Goal: Information Seeking & Learning: Learn about a topic

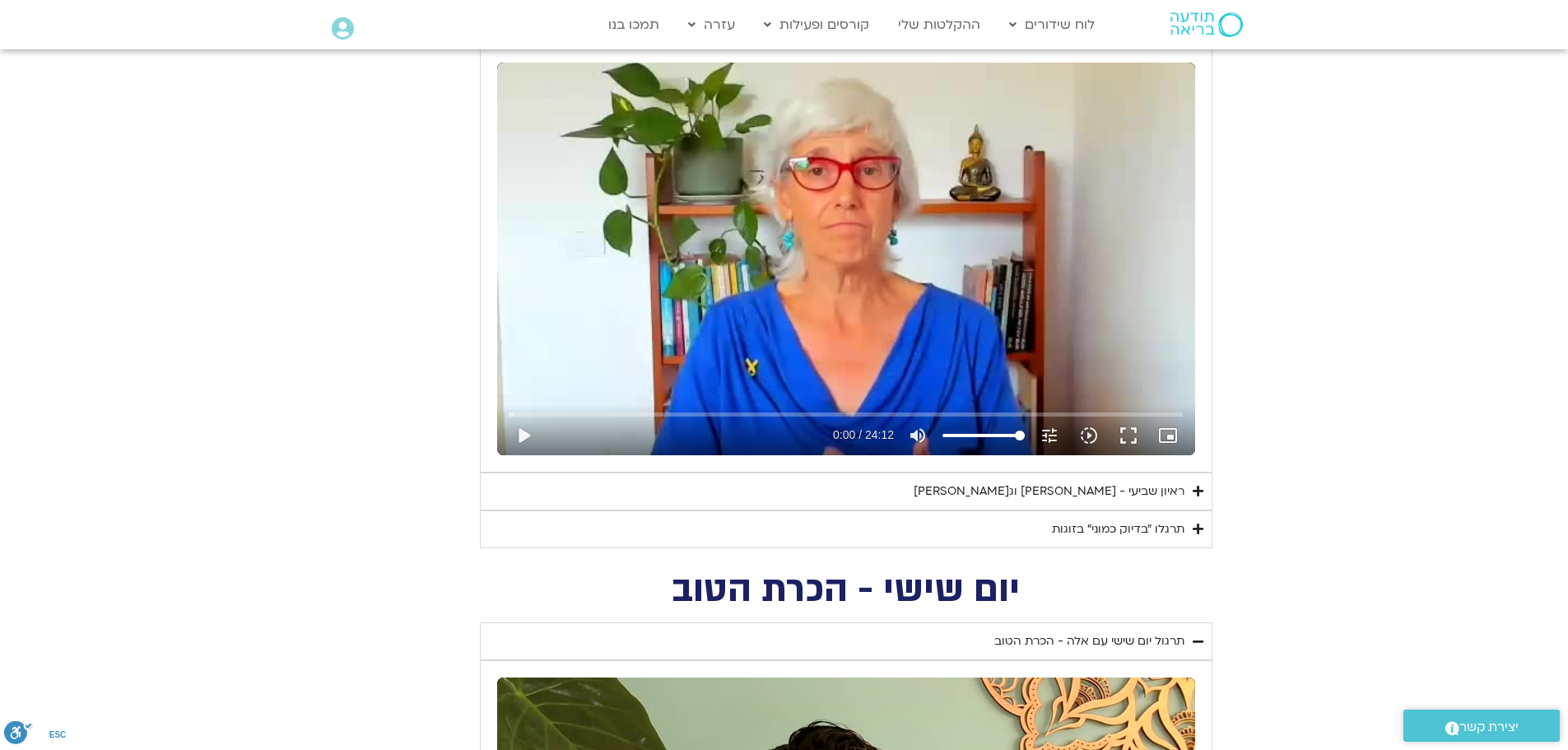
scroll to position [824, 0]
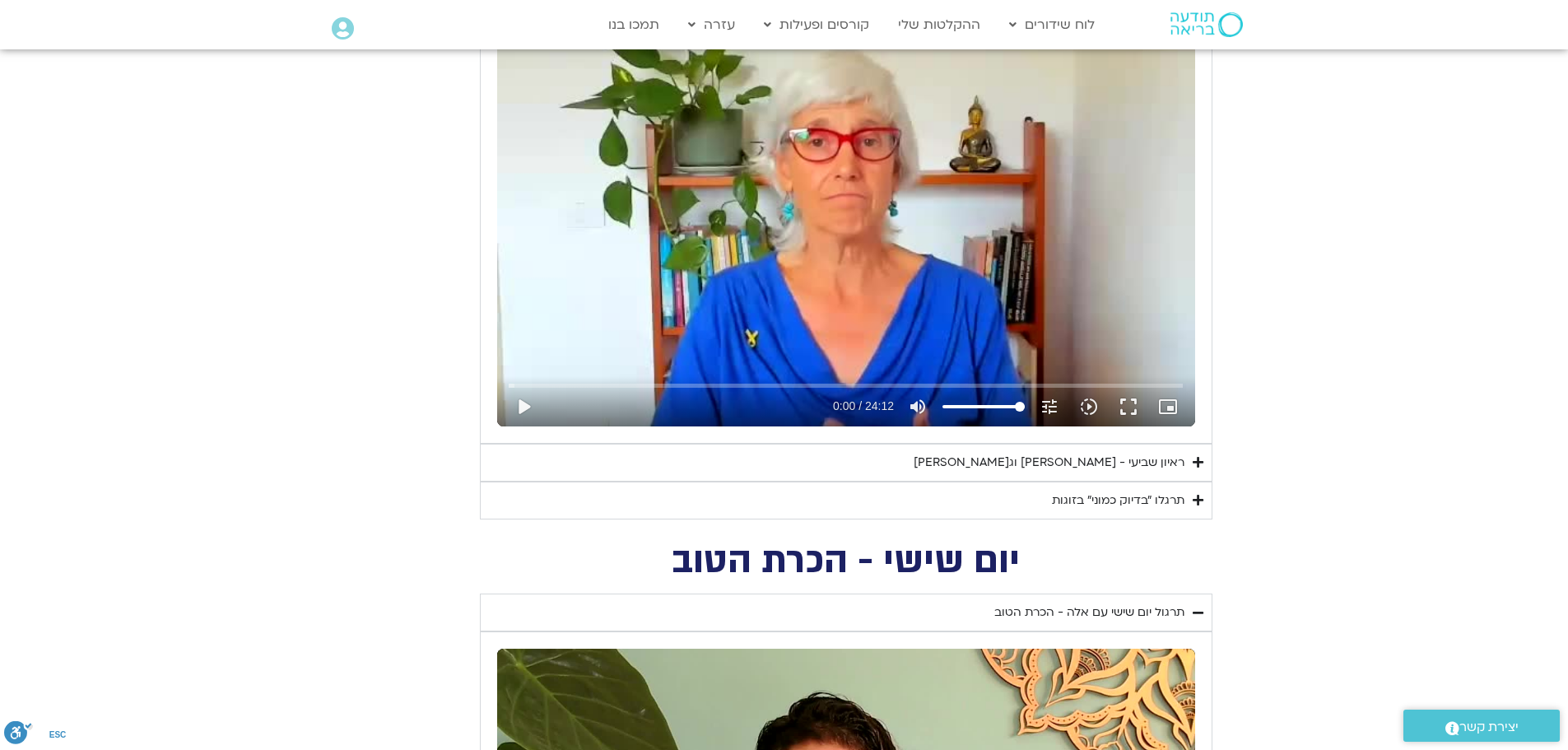
click at [1197, 503] on icon "Accordion. Open links with Enter or Space, close with Escape, and navigate with…" at bounding box center [1197, 500] width 11 height 12
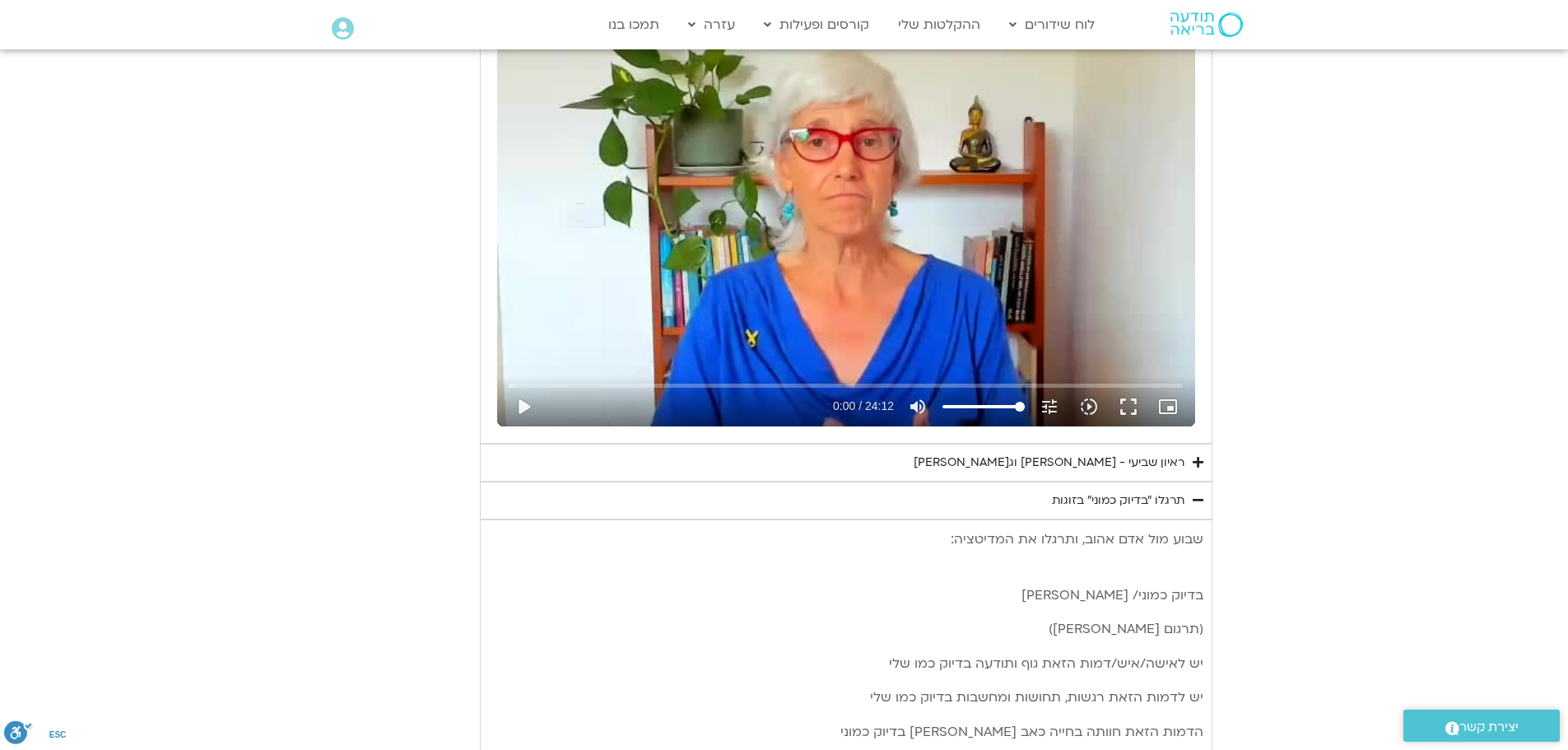
click at [1197, 463] on icon "Accordion. Open links with Enter or Space, close with Escape, and navigate with…" at bounding box center [1197, 462] width 11 height 12
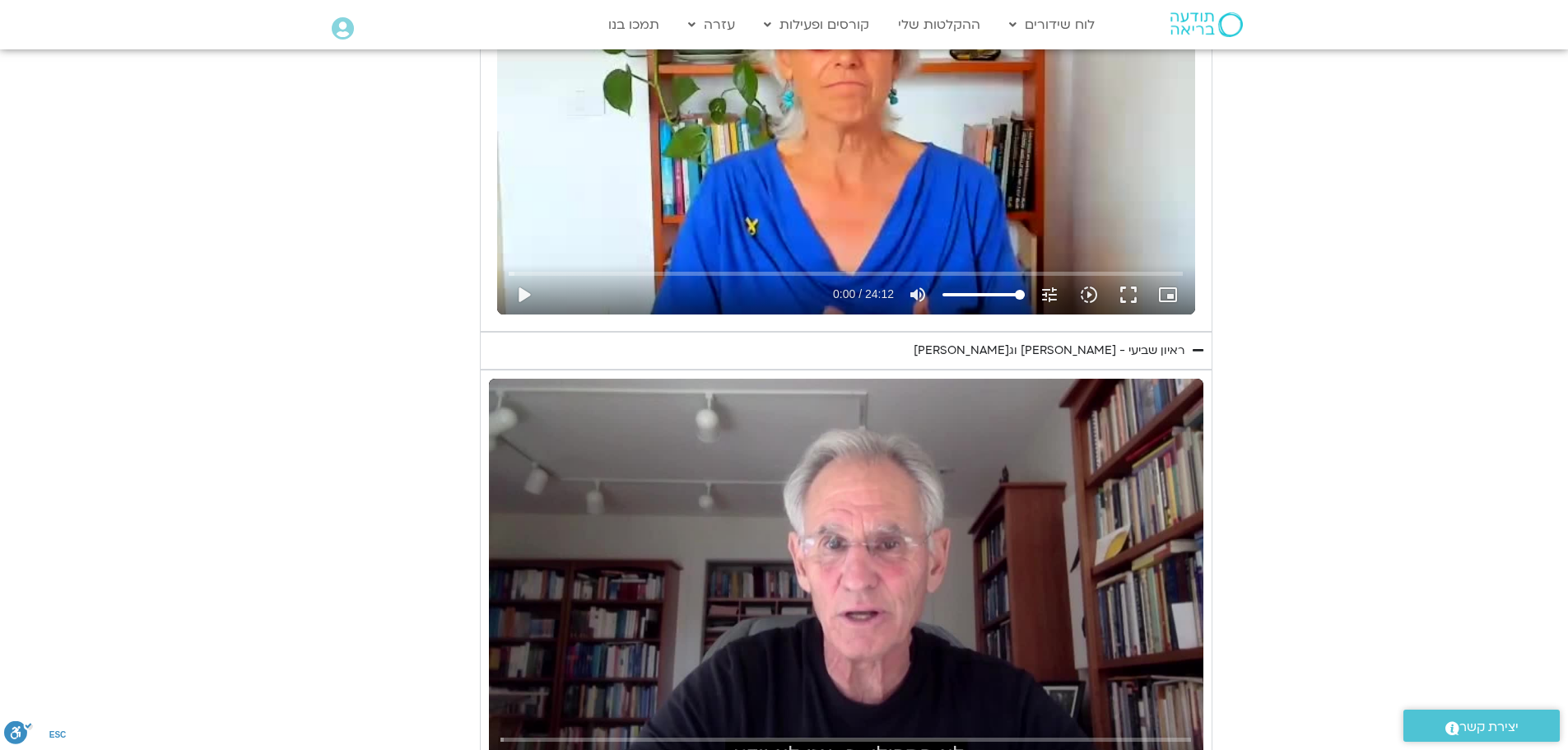
scroll to position [906, 0]
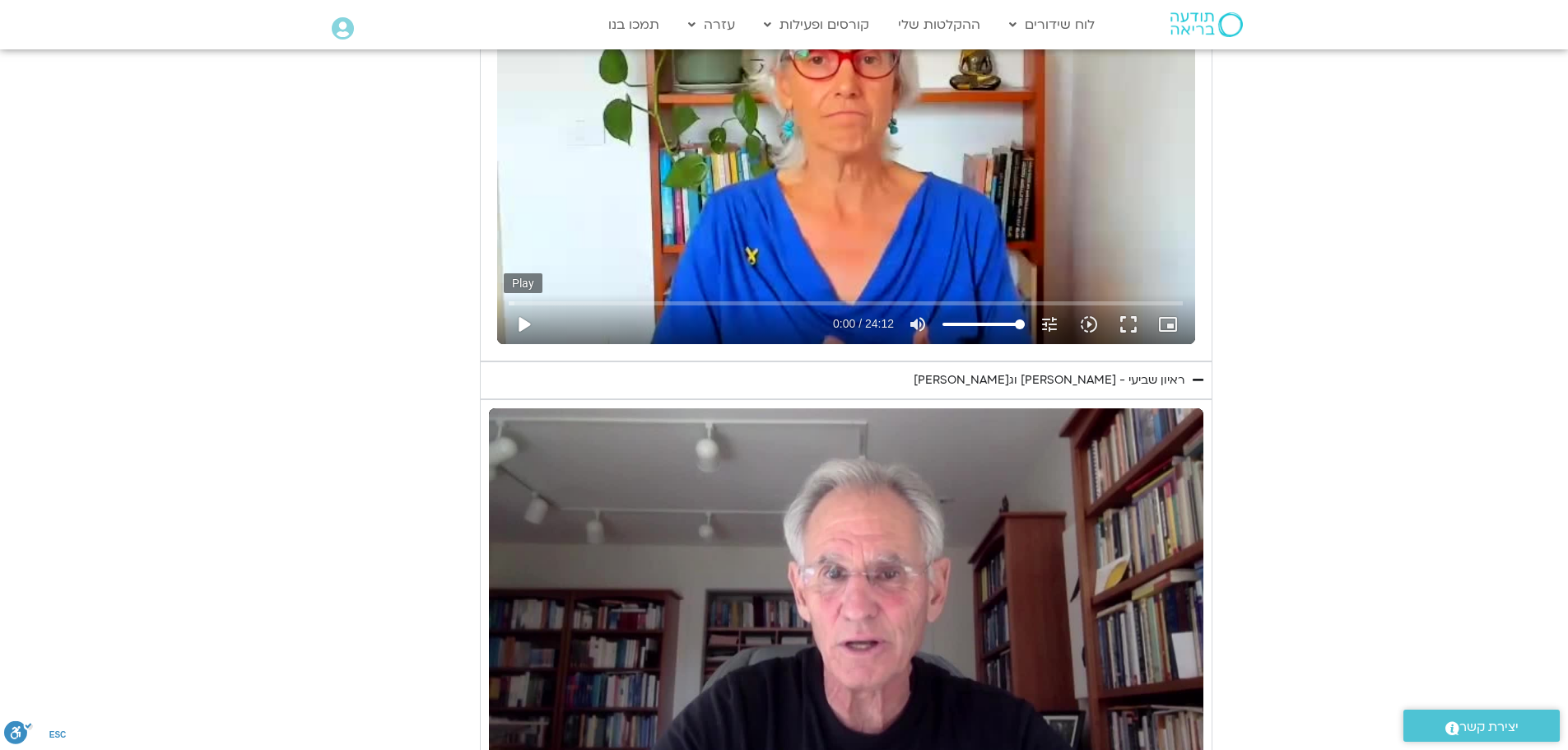
click at [523, 323] on button "play_arrow" at bounding box center [523, 324] width 39 height 39
drag, startPoint x: 519, startPoint y: 325, endPoint x: 546, endPoint y: 325, distance: 27.0
click at [521, 325] on button "pause" at bounding box center [523, 324] width 39 height 39
type input "26.704628"
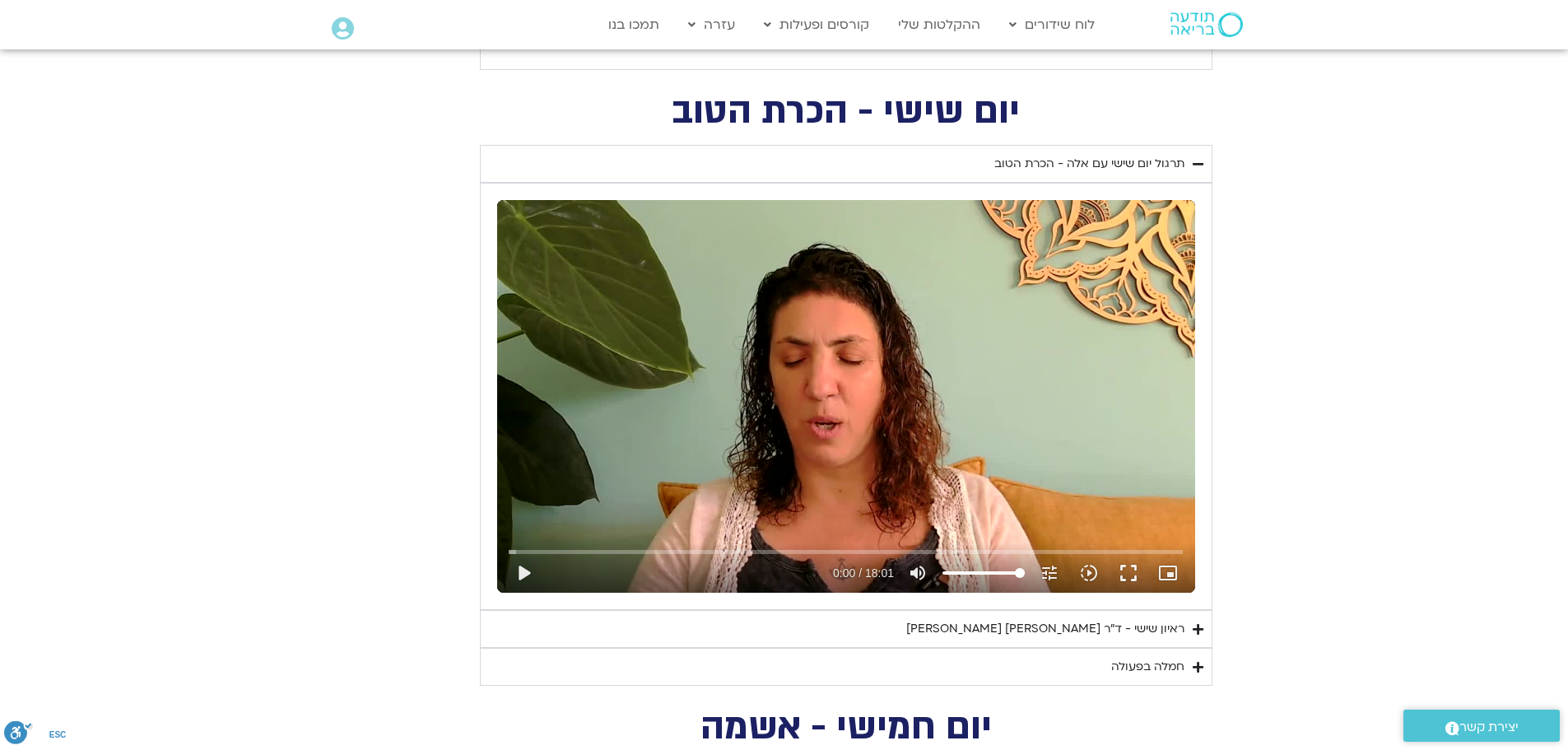
scroll to position [2800, 0]
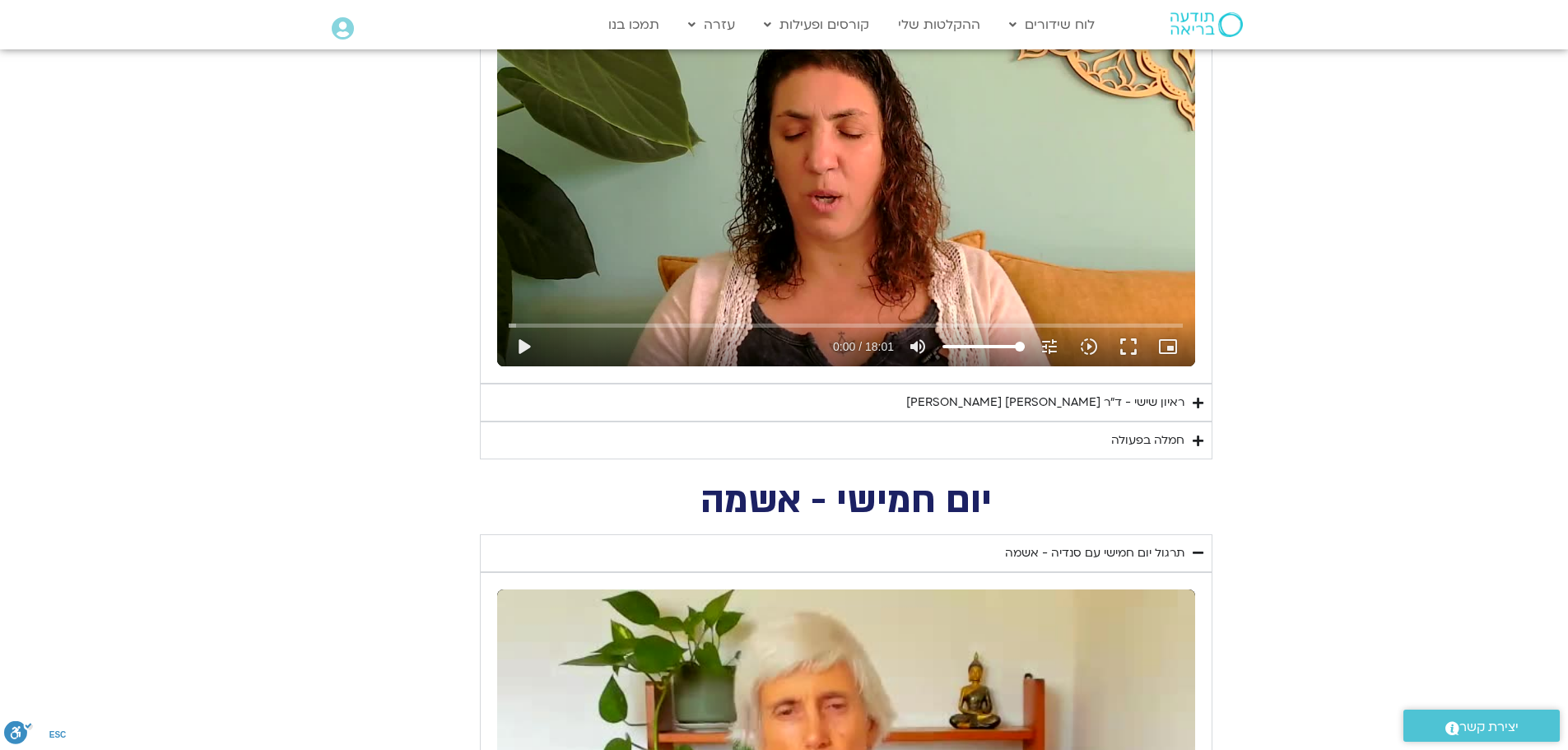
click at [1197, 439] on icon "Accordion. Open links with Enter or Space, close with Escape, and navigate with…" at bounding box center [1197, 440] width 11 height 12
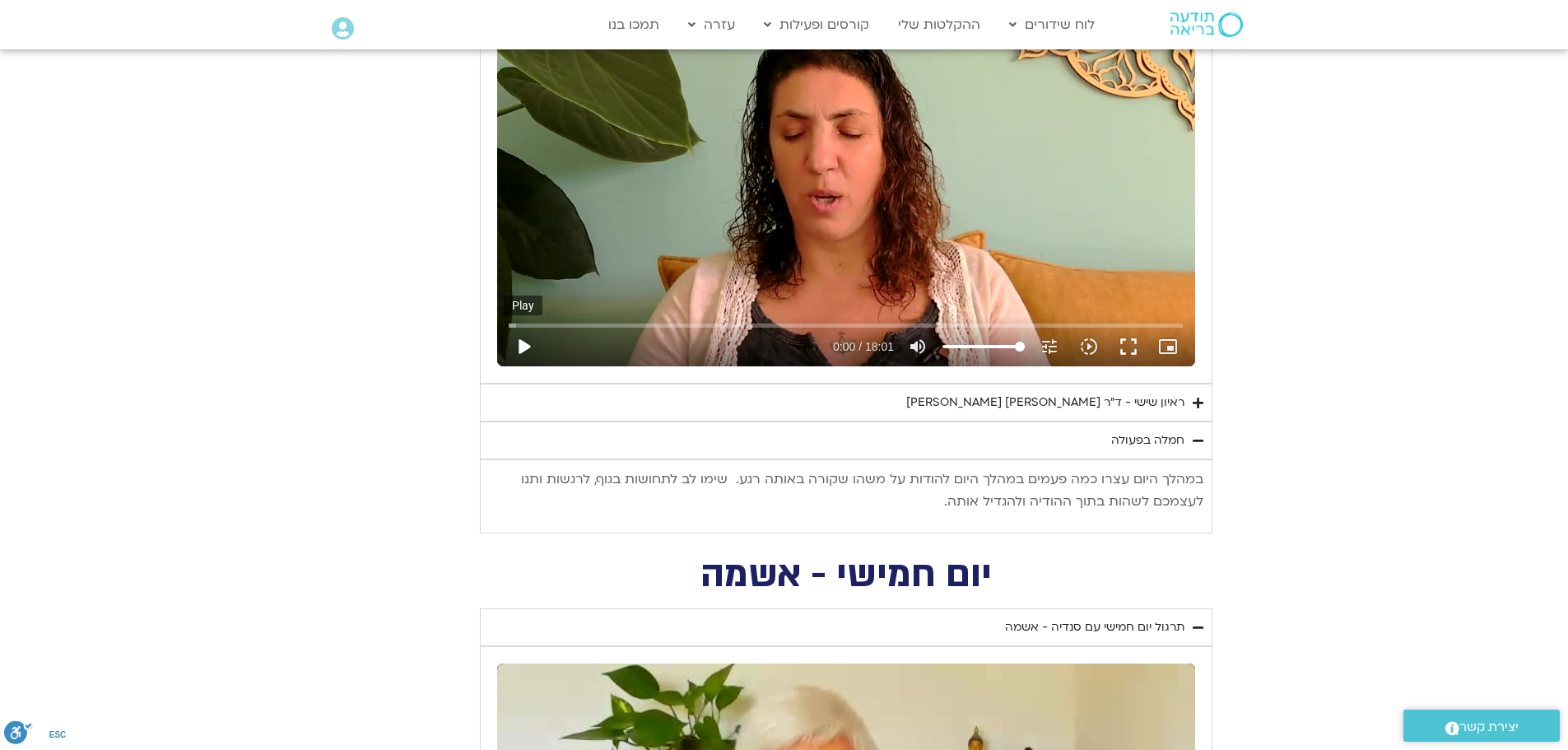
click at [528, 346] on button "play_arrow" at bounding box center [523, 346] width 39 height 39
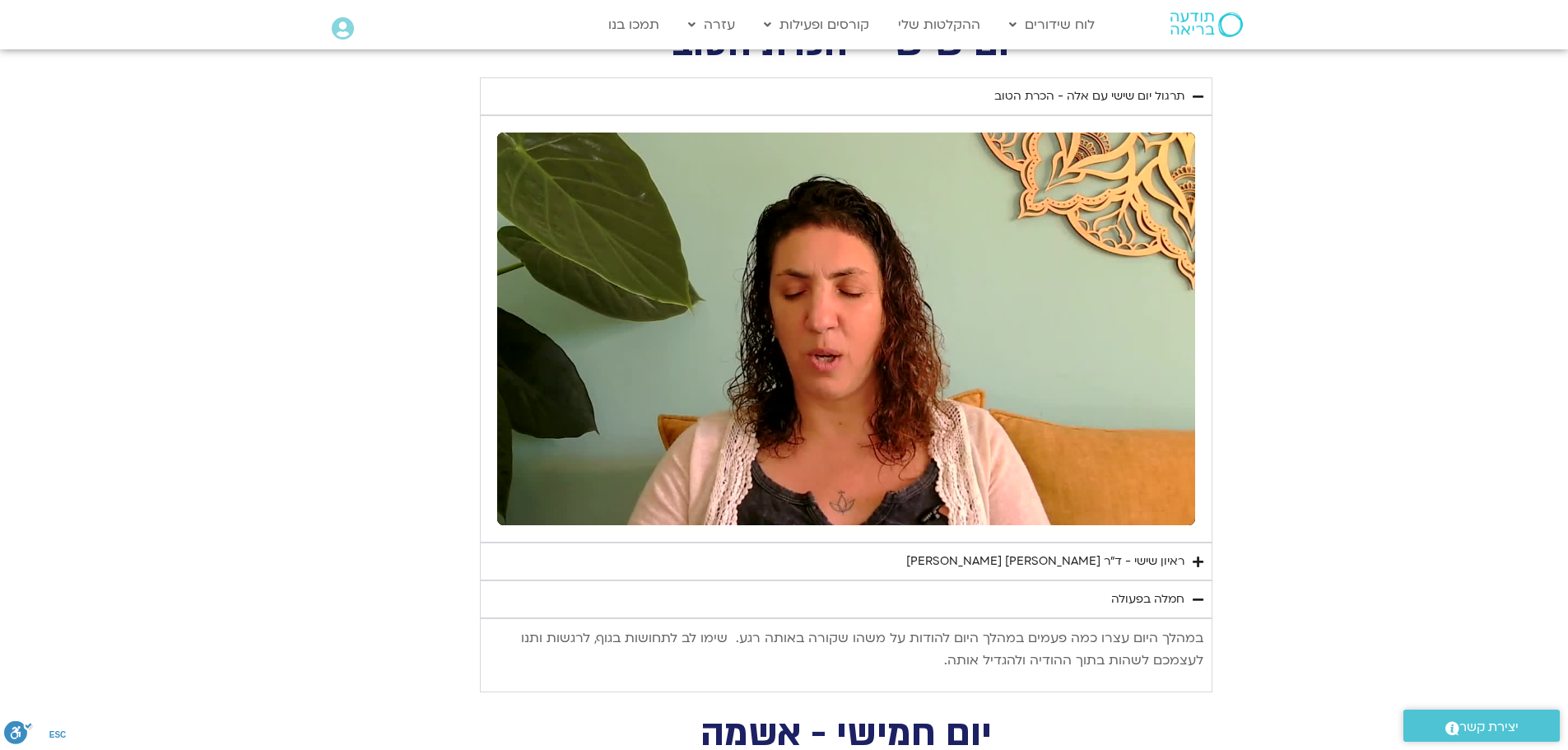
scroll to position [2636, 0]
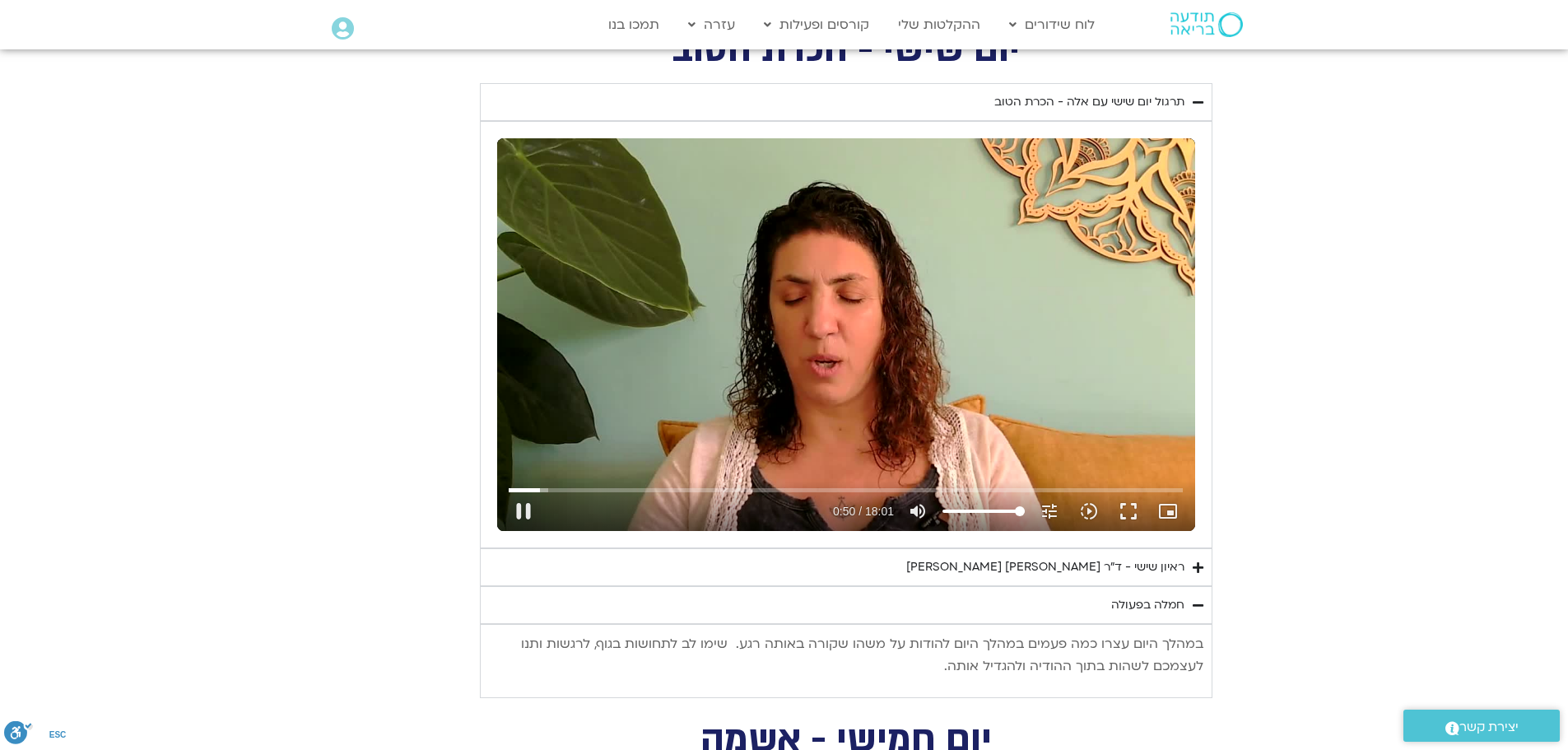
type input "50.882448"
type input "98.8458806818182"
type input "51.065644"
type input "94.3004261363636"
type input "51.079482"
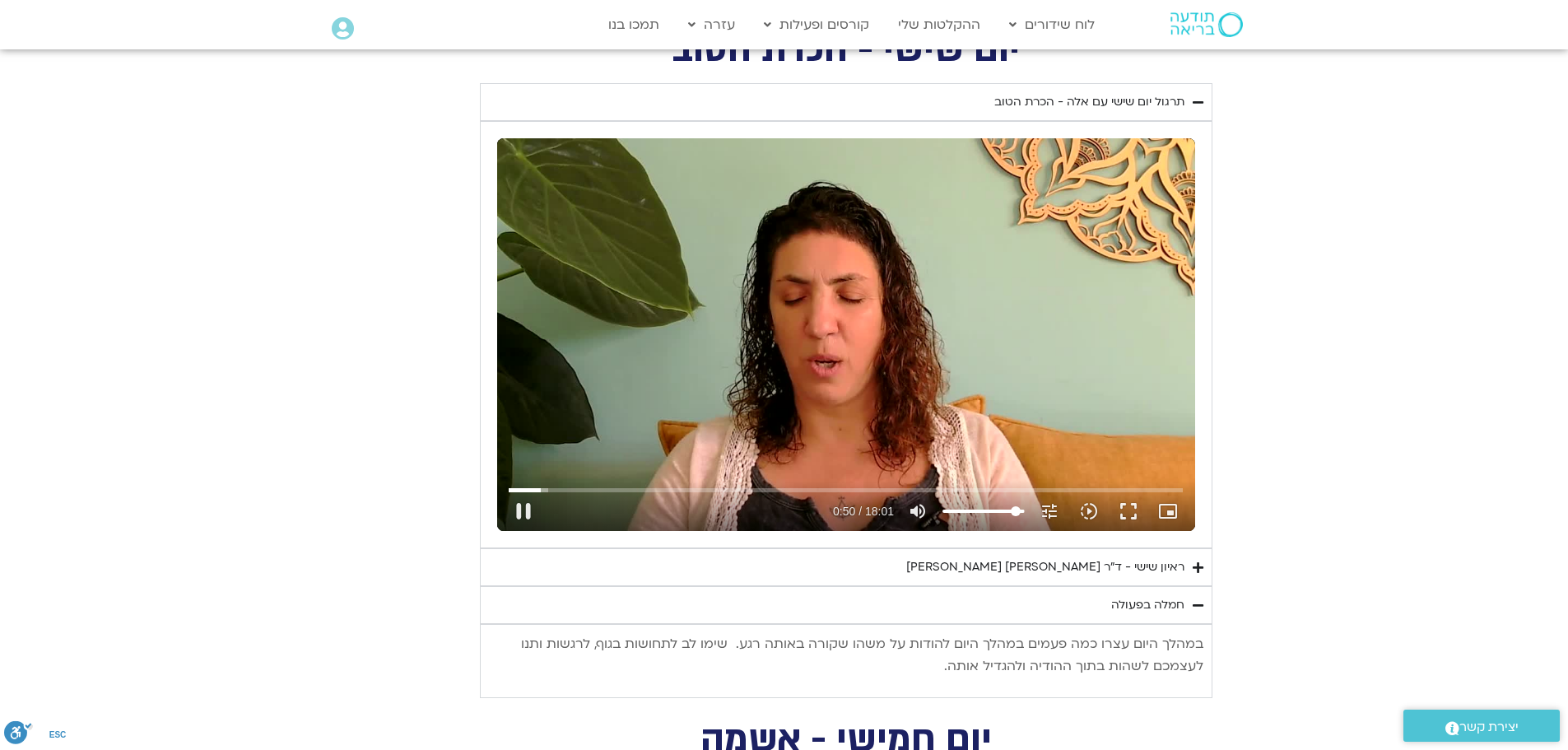
type input "93.1640625"
type input "51.114752"
type input "92.0276988636364"
type input "51.133425"
type input "89.7549715909091"
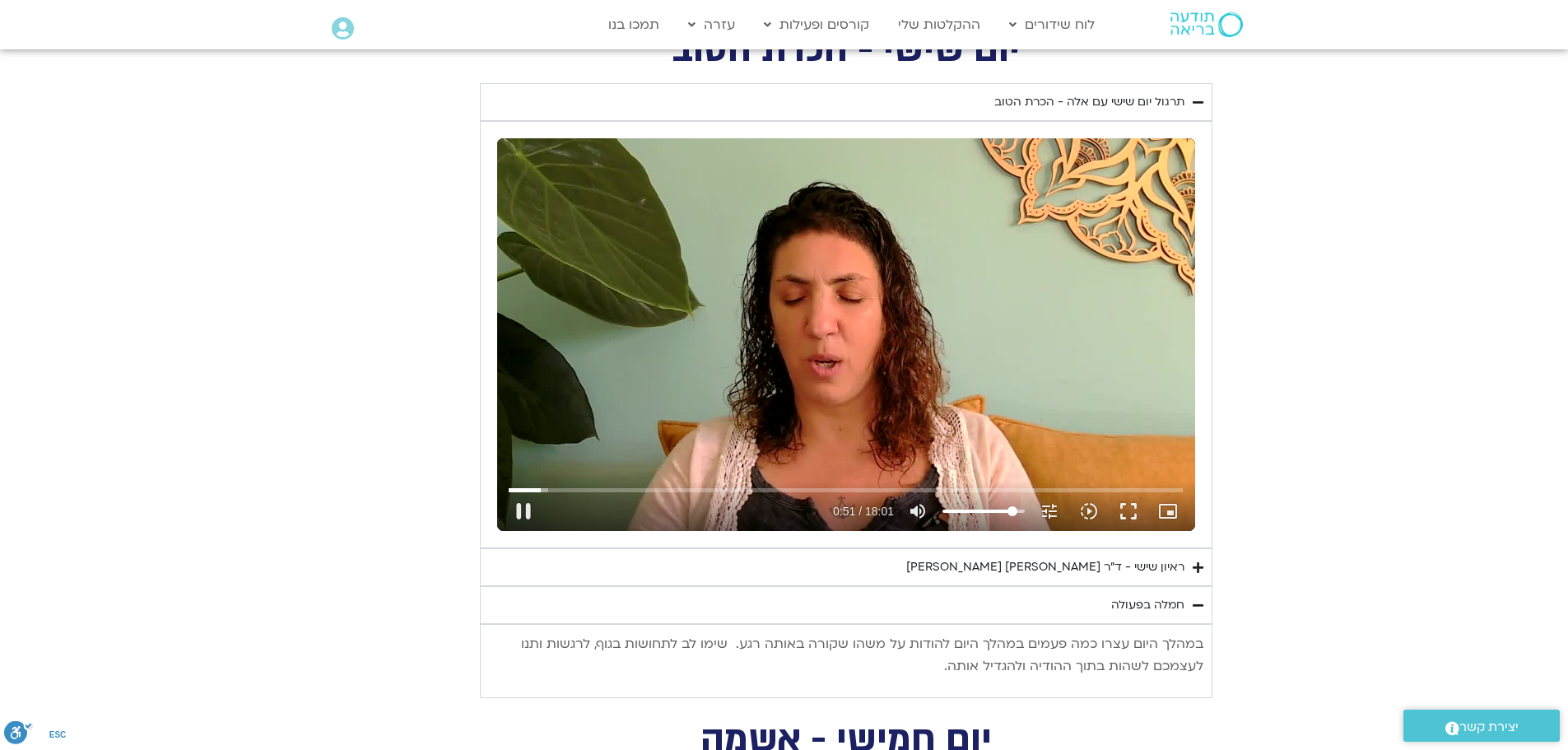
type input "51.163794"
type input "88.6186079545455"
type input "51.190879"
type input "86.3458806818182"
type input "51.209634"
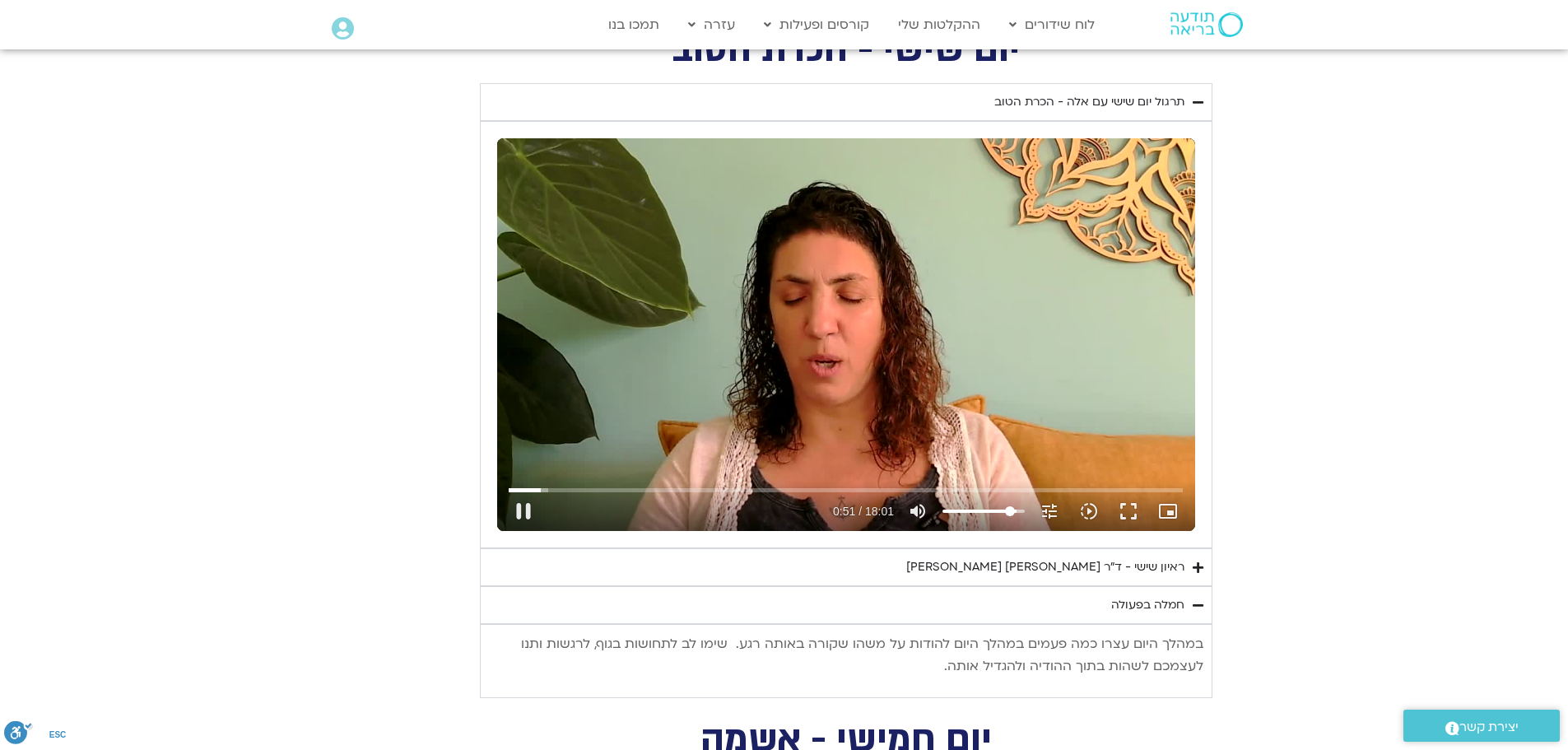
type input "85.2095170454545"
type input "51.229249"
type input "84.0731534090909"
type input "51.246102"
type input "82.9367897727273"
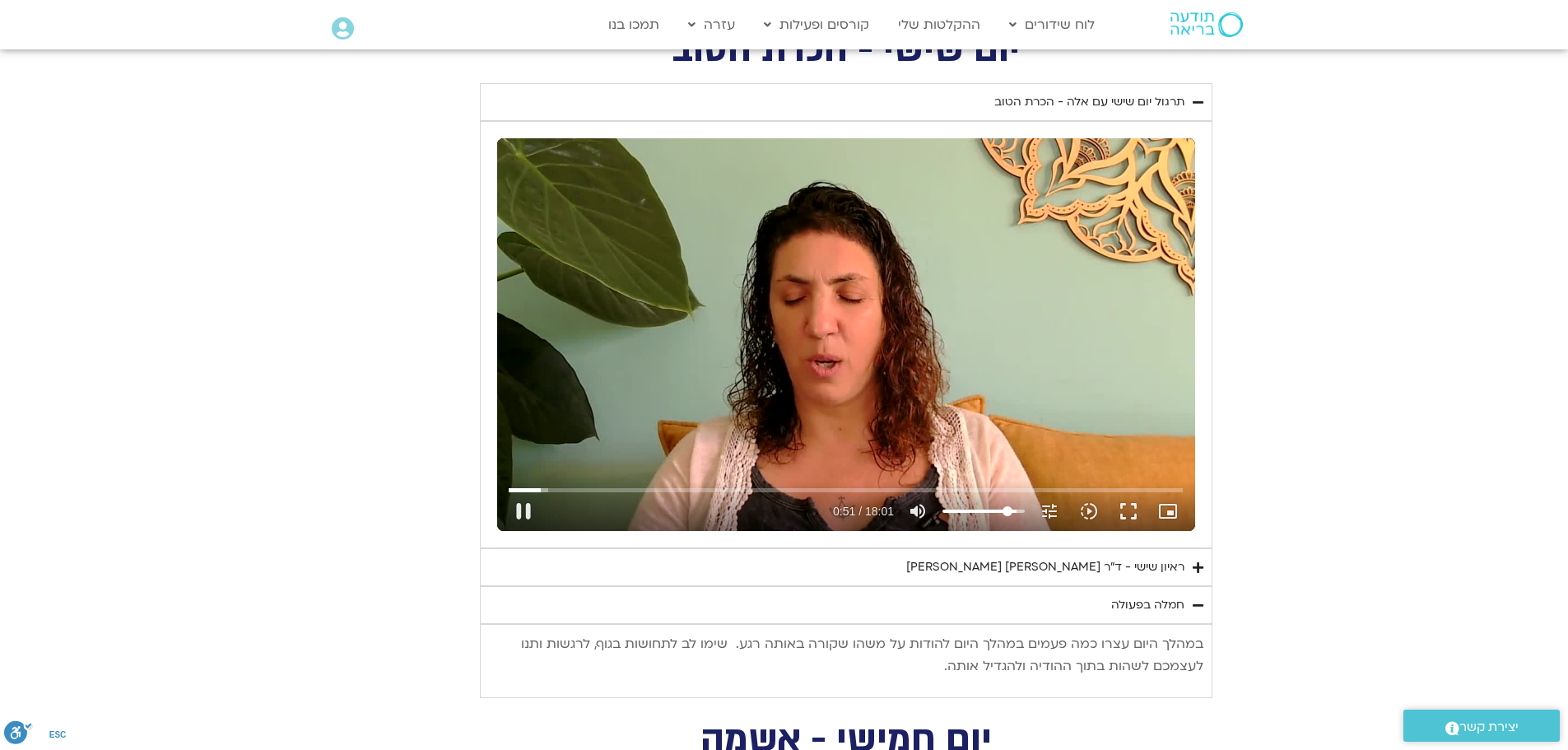
type input "51.263178"
type input "80.6640625"
type input "51.280026"
type input "78.3913352272727"
type input "51.298239"
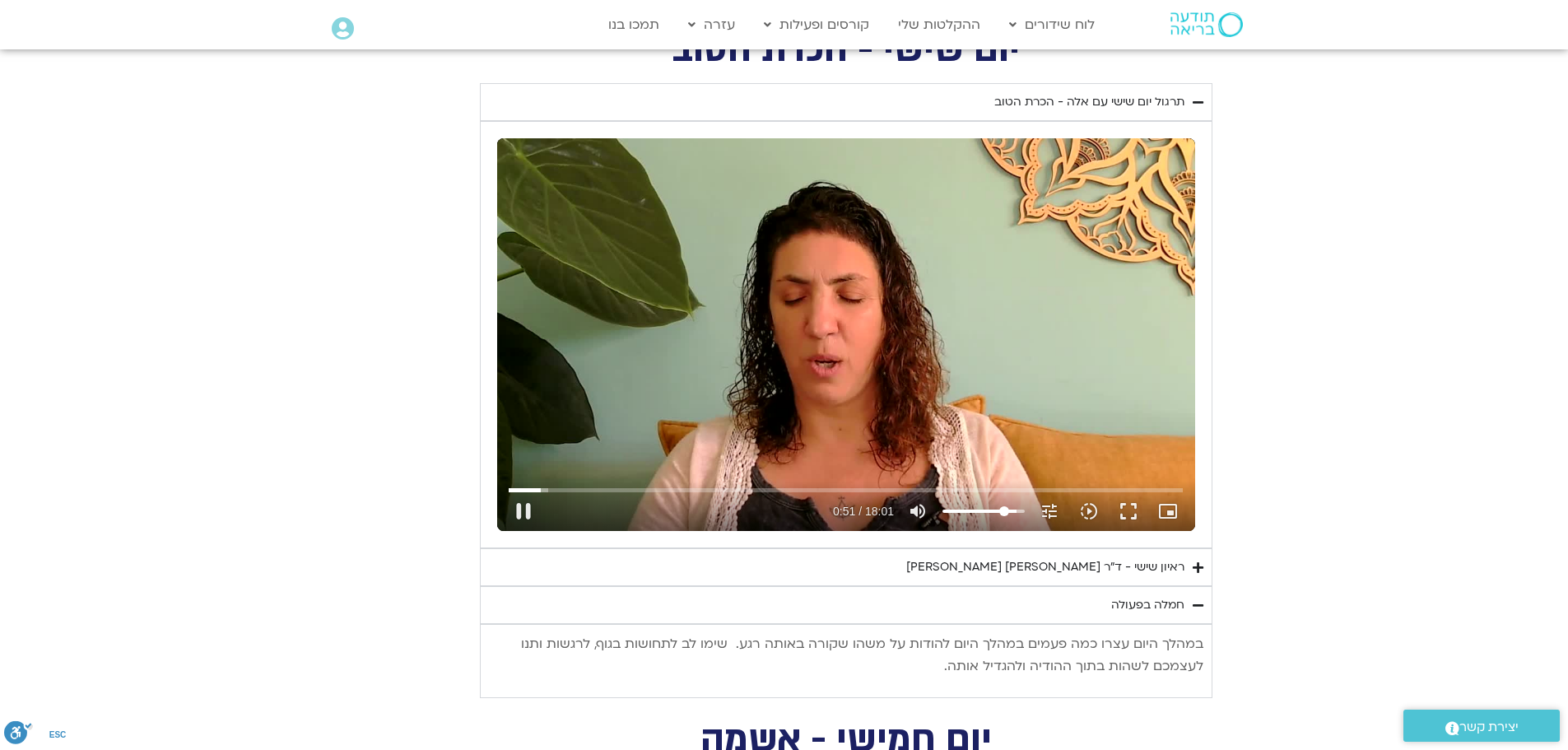
type input "74.9822443181818"
type input "51.31789"
type input "73.8458806818182"
type input "51.331976"
type input "72.7095170454545"
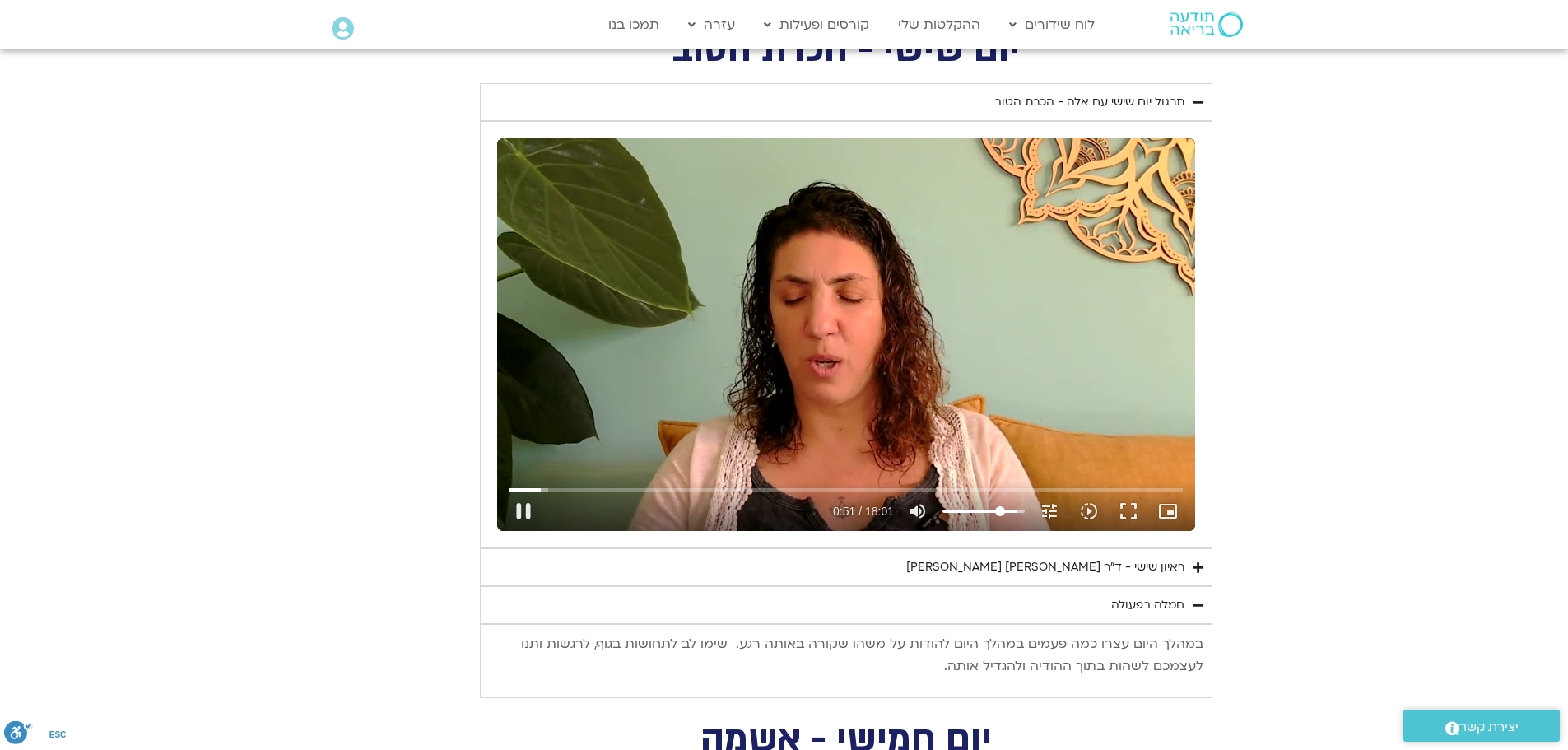
type input "51.341019"
type input "70.4367897727273"
type input "51.358871"
type input "69.3004261363636"
type input "51.377163"
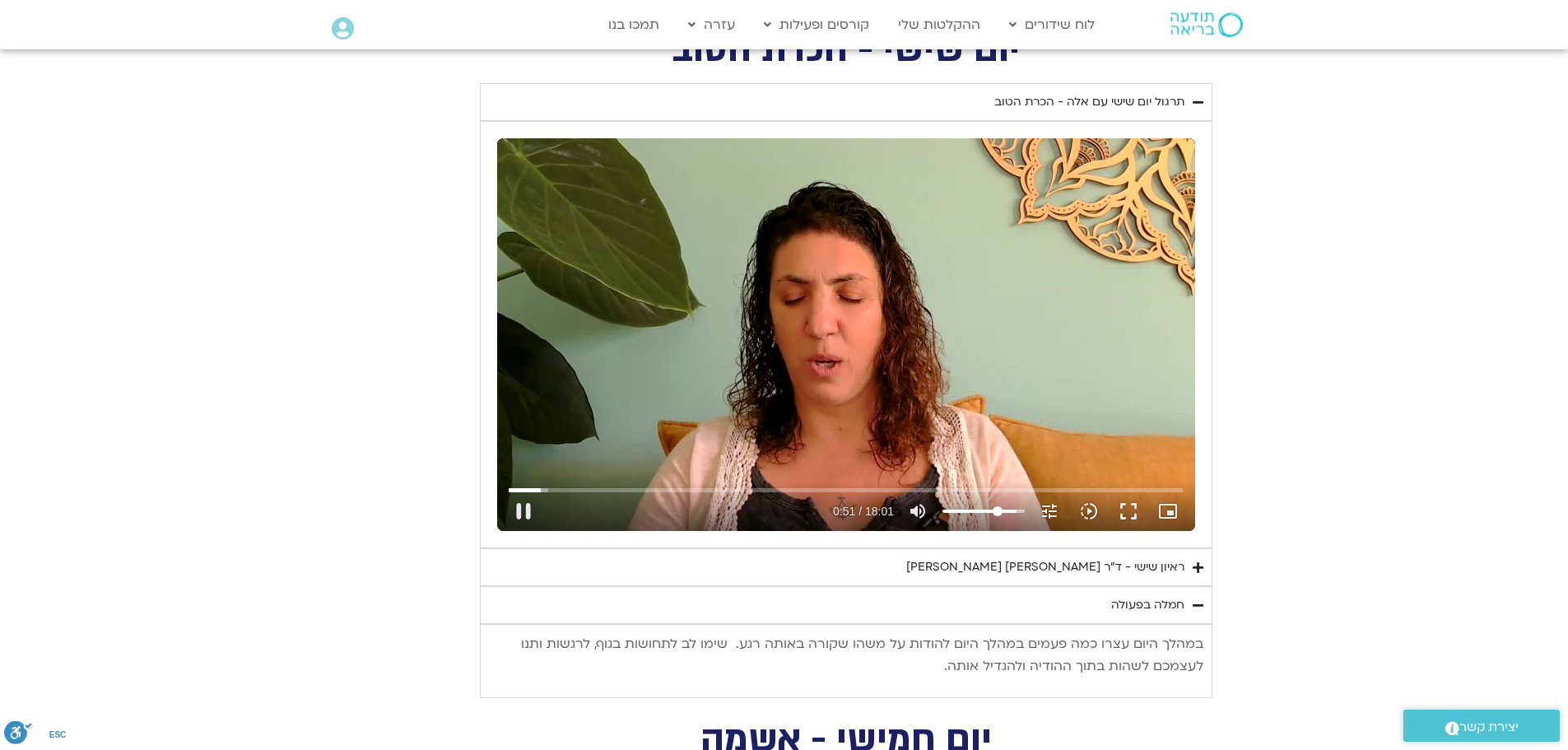
type input "67.0276988636364"
type input "51.394169"
type input "65.8913352272727"
type input "51.413501"
type input "63.6186079545455"
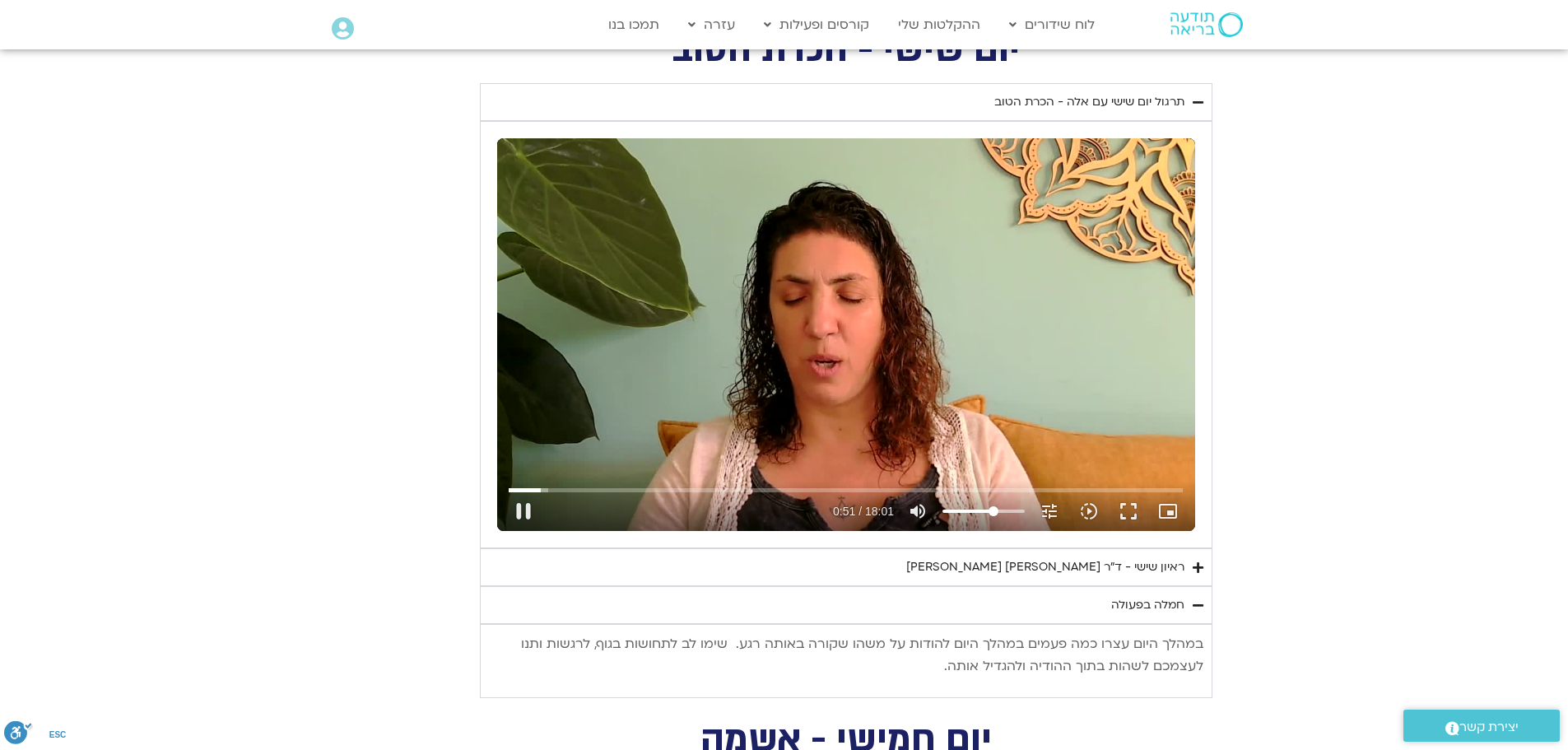
type input "51.429671"
type input "62.4822443181818"
type input "51.463229"
type input "61.3458806818182"
type input "51.472726"
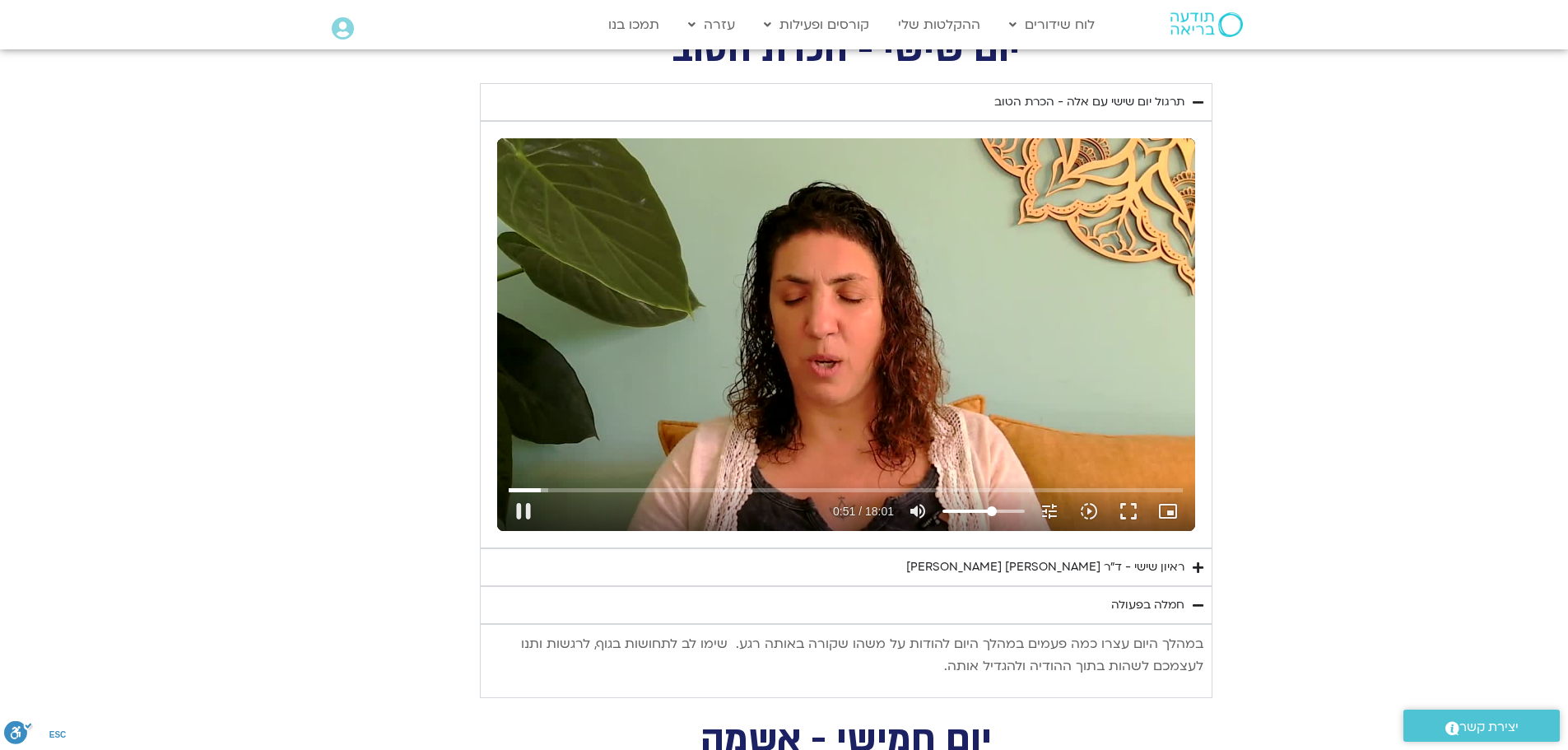
type input "59.0731534090909"
type input "51.490656"
type input "57.9367897727273"
type input "51.525769"
type input "56.8004261363636"
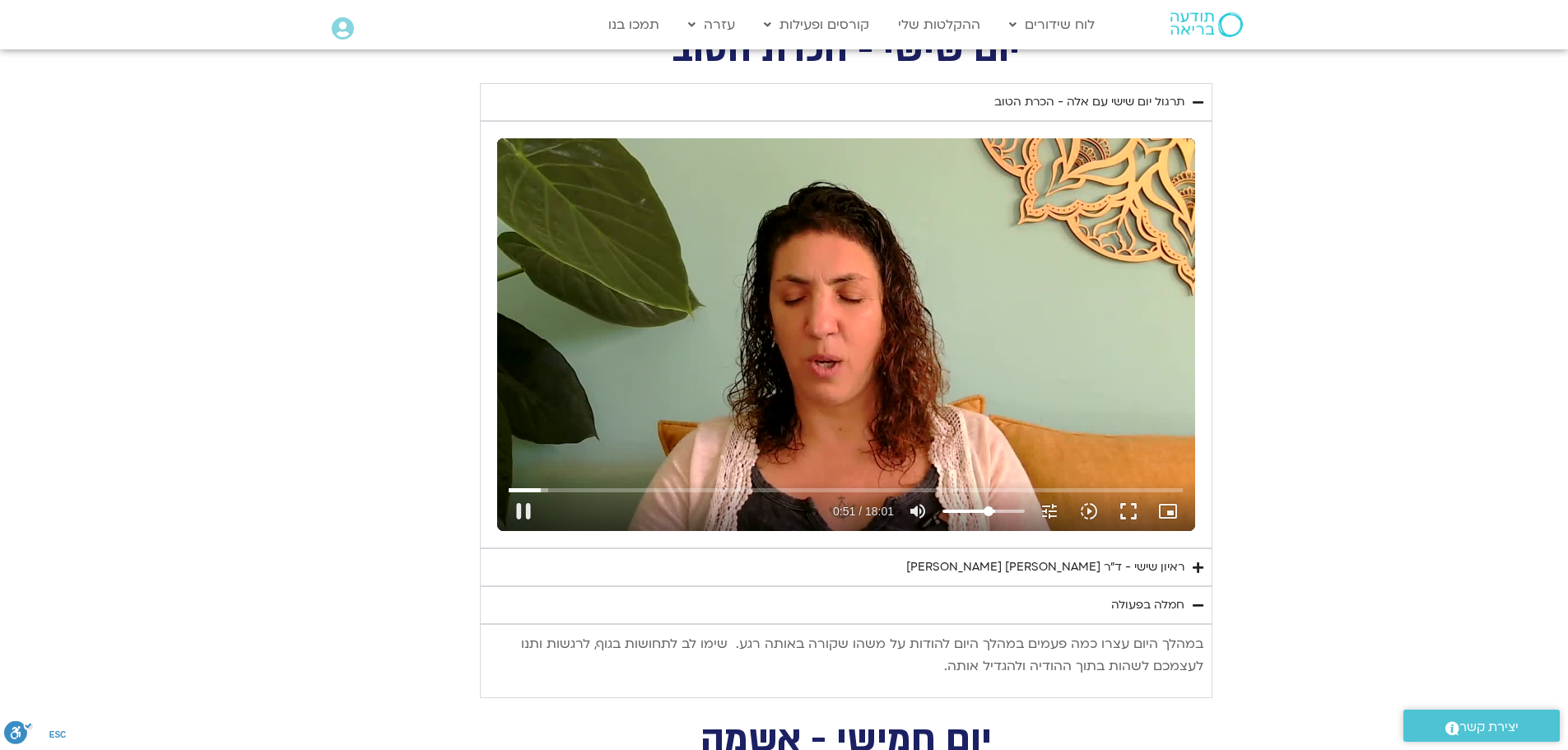
type input "51.544121"
type input "54.5276988636364"
type input "51.561186"
type input "48.8458806818182"
type input "51.577484"
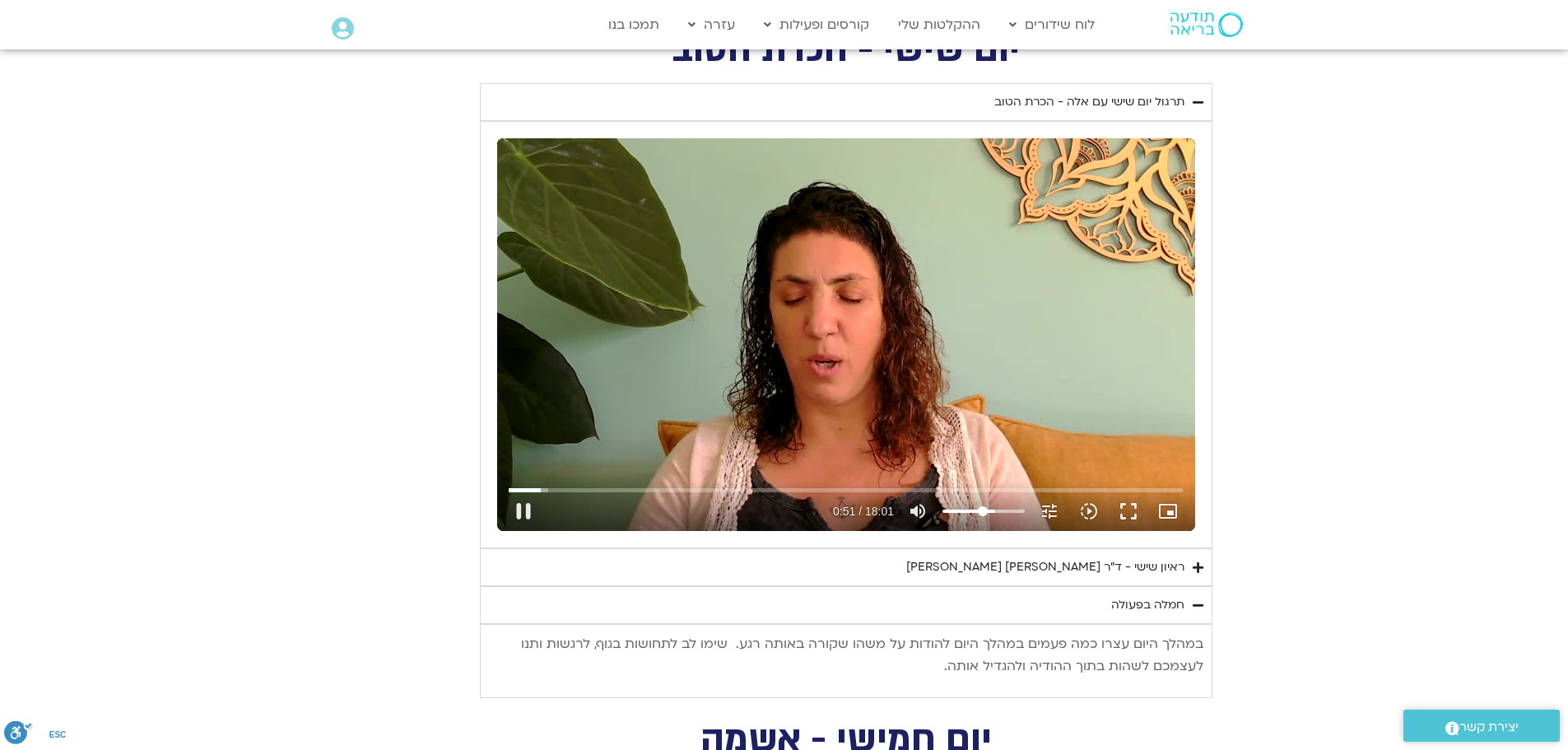
type input "45.4367897727273"
type input "51.59704"
type input "42.0276988636364"
type input "51.613736"
type input "40.8913352272727"
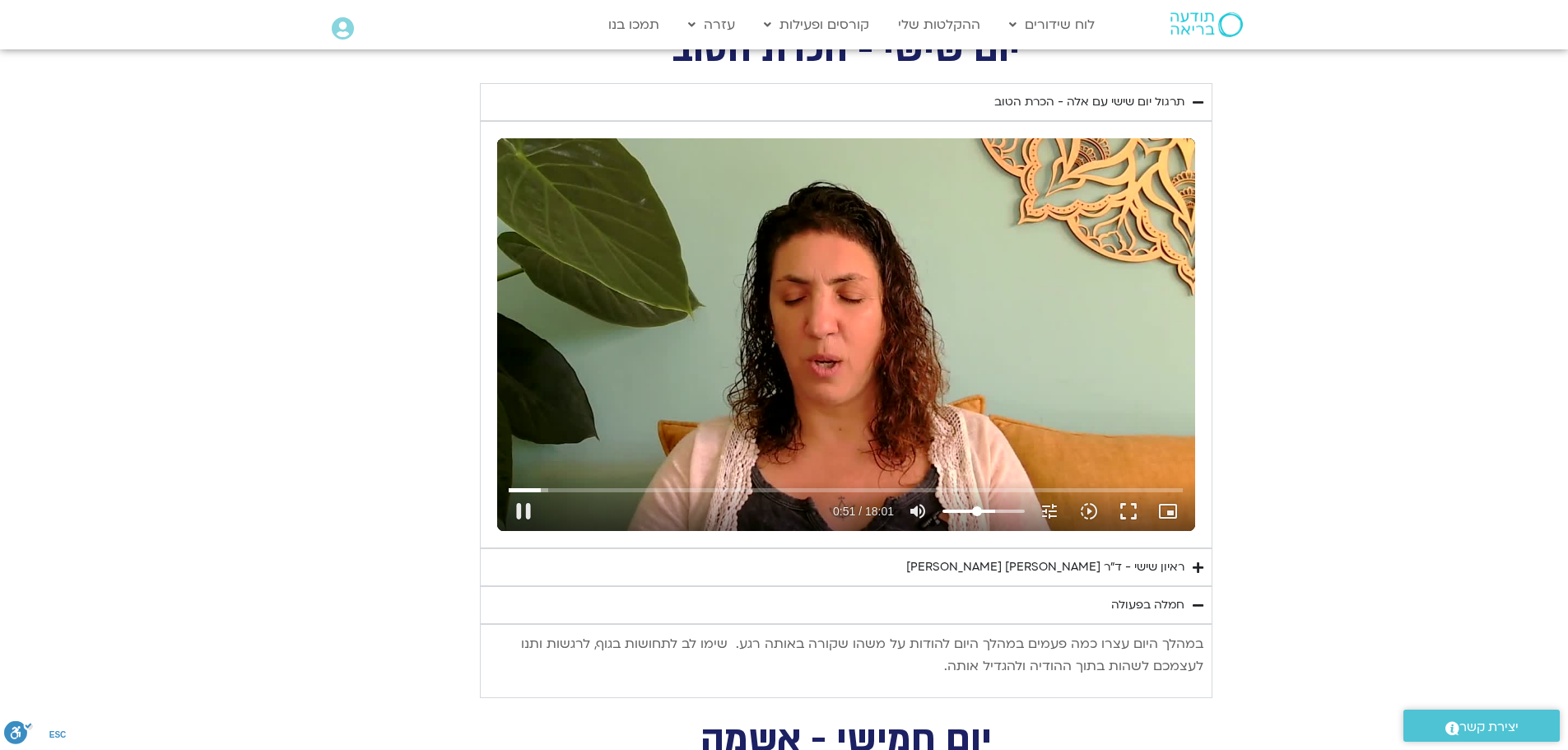
type input "51.630547"
type input "38.6186079545455"
type input "51.639862"
type input "37.4822443181818"
type input "51.65692"
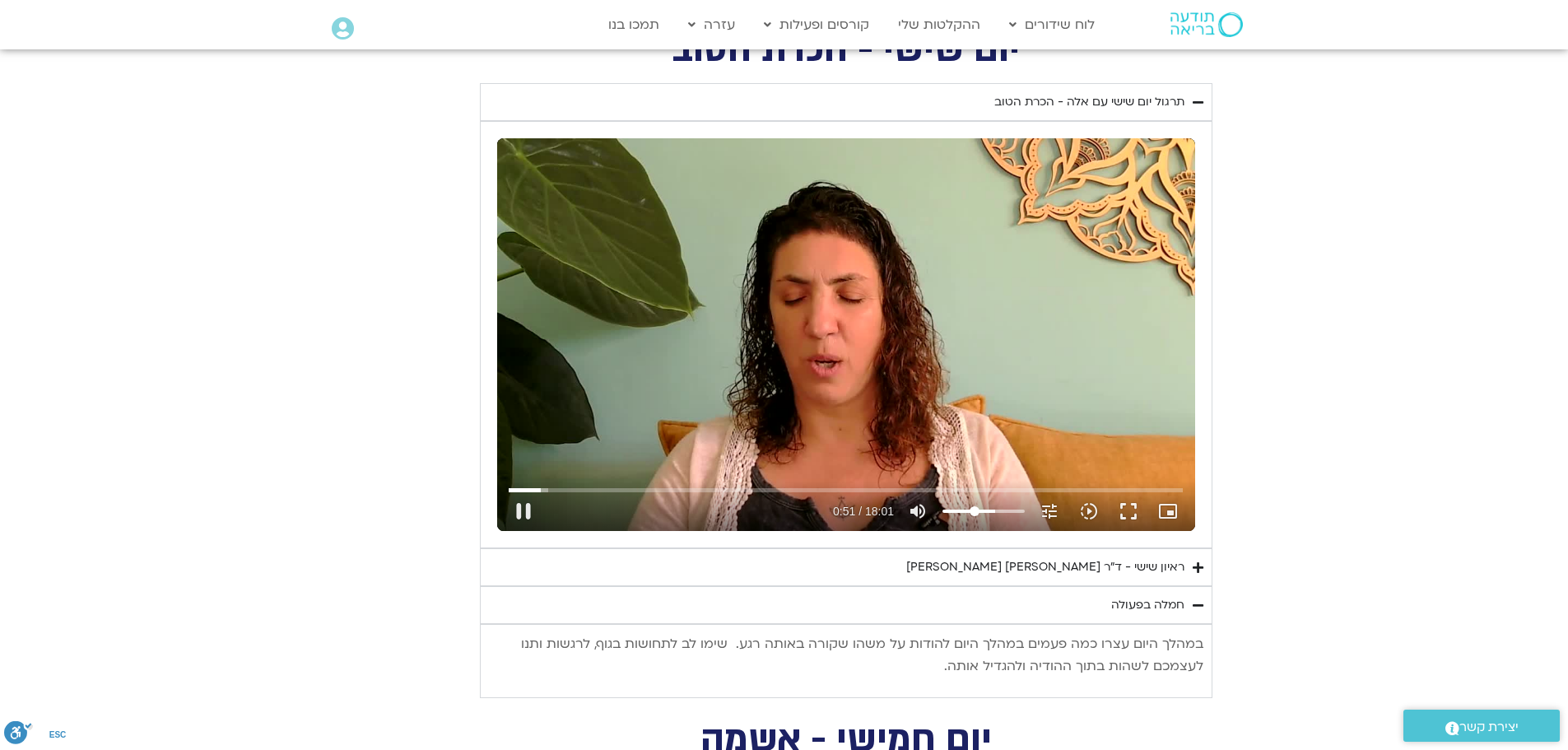
type input "36.3458806818182"
type input "51.974489"
drag, startPoint x: 1019, startPoint y: 509, endPoint x: 974, endPoint y: 512, distance: 45.1
type input "36.3458806818182"
click at [974, 512] on input "Volume" at bounding box center [984, 511] width 82 height 10
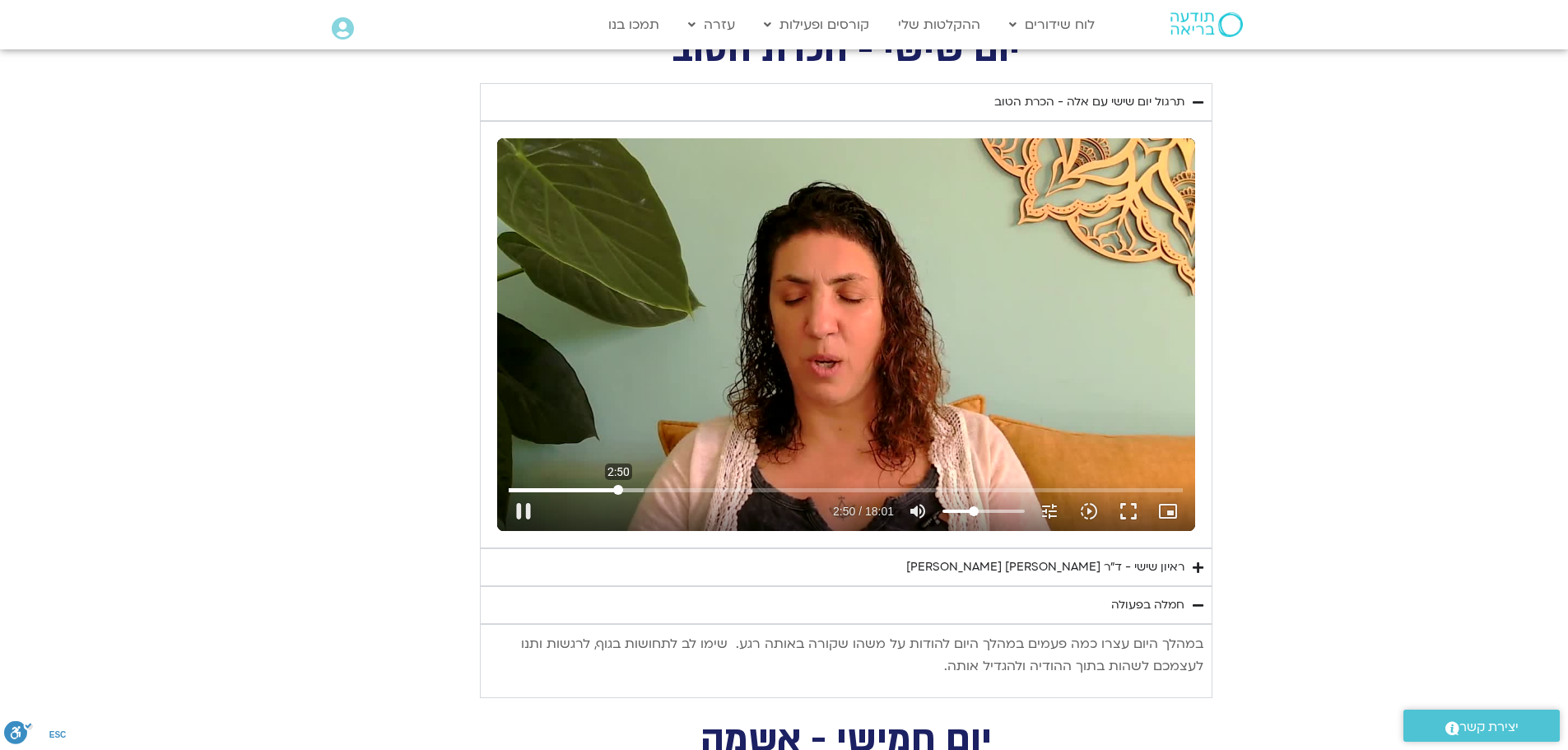
drag, startPoint x: 642, startPoint y: 486, endPoint x: 618, endPoint y: 486, distance: 24.0
click at [618, 486] on input "Seek" at bounding box center [846, 490] width 674 height 10
drag, startPoint x: 690, startPoint y: 486, endPoint x: 673, endPoint y: 486, distance: 17.0
click at [673, 486] on input "Seek" at bounding box center [846, 490] width 674 height 10
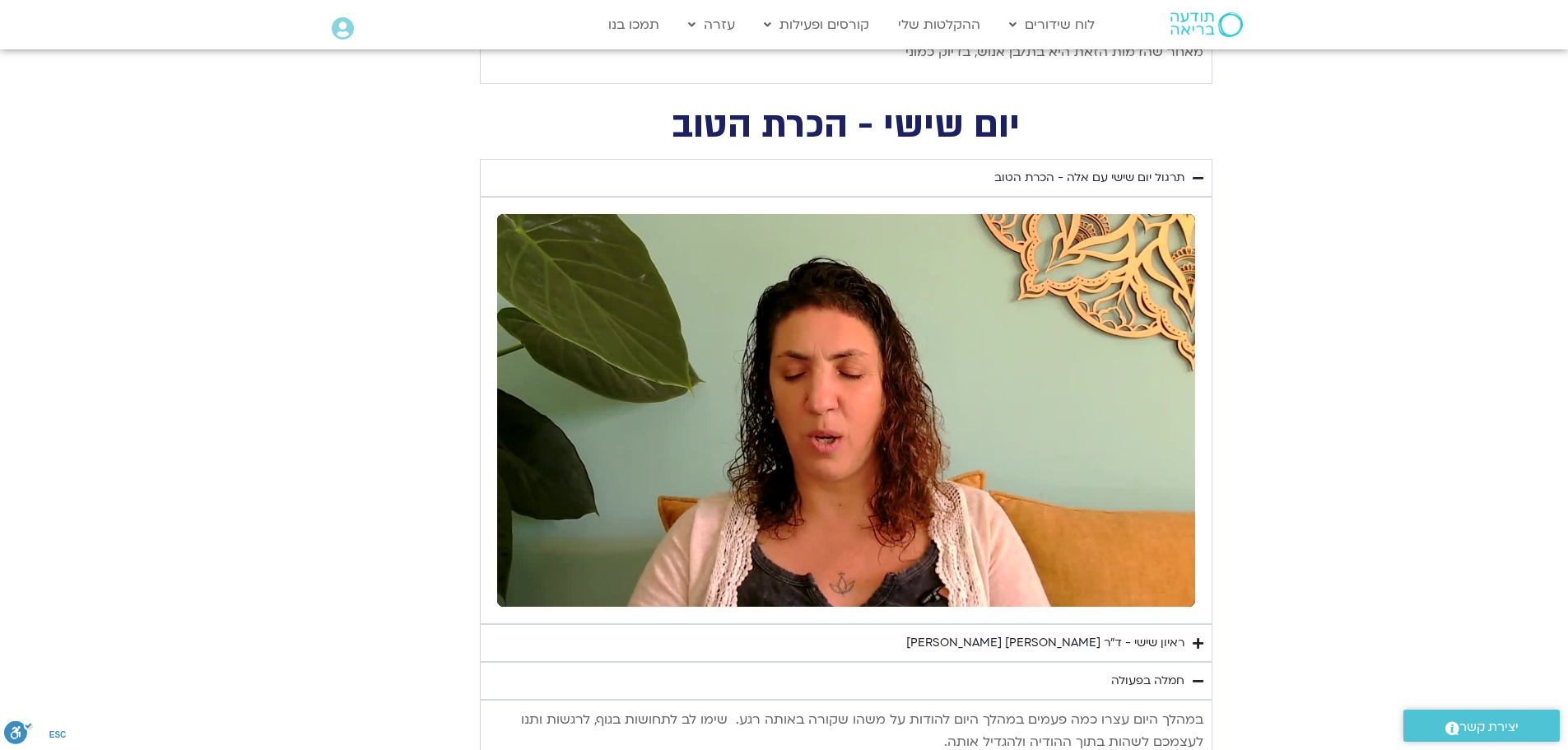
scroll to position [2471, 0]
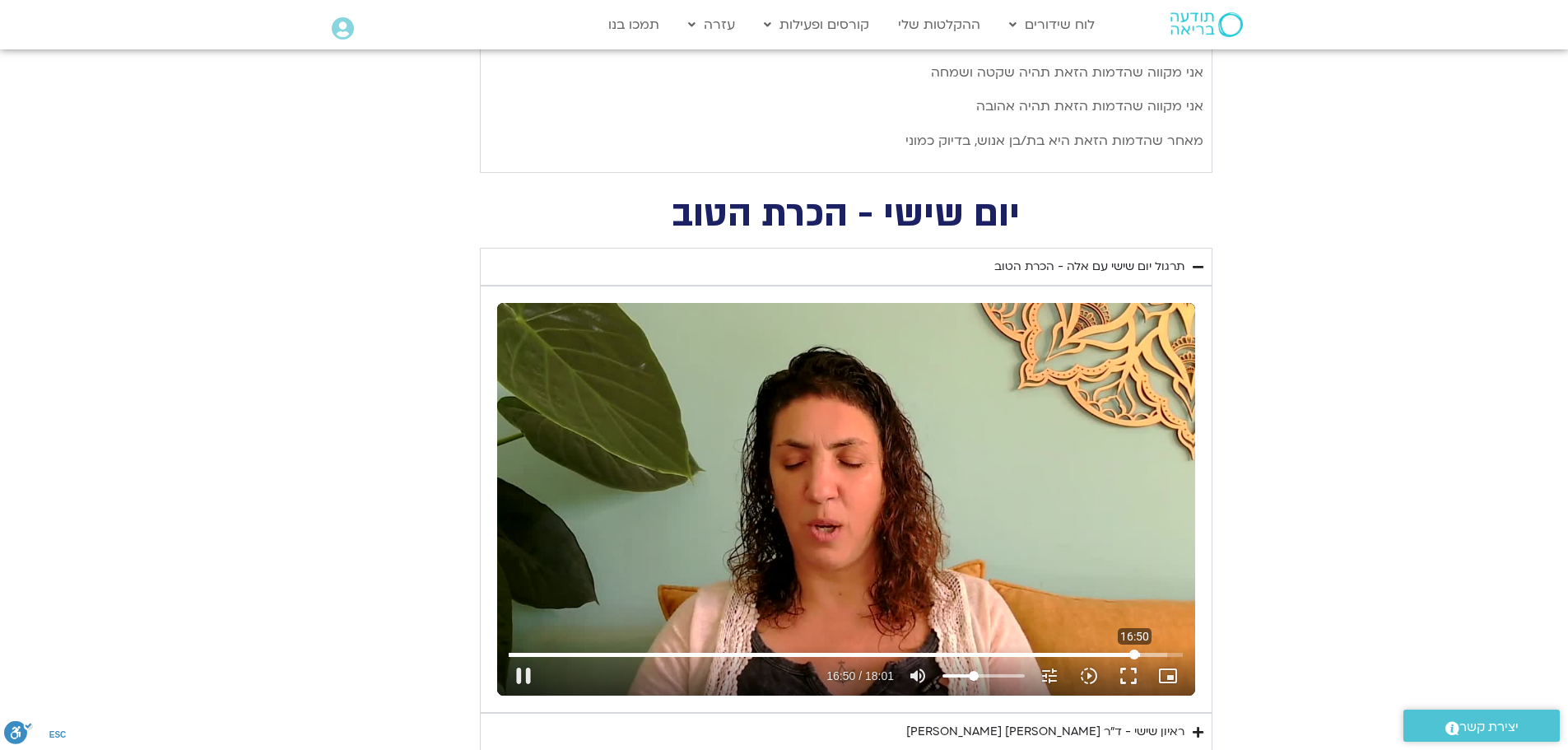
drag, startPoint x: 1154, startPoint y: 654, endPoint x: 1134, endPoint y: 654, distance: 20.0
click at [1134, 654] on input "Seek" at bounding box center [846, 654] width 674 height 10
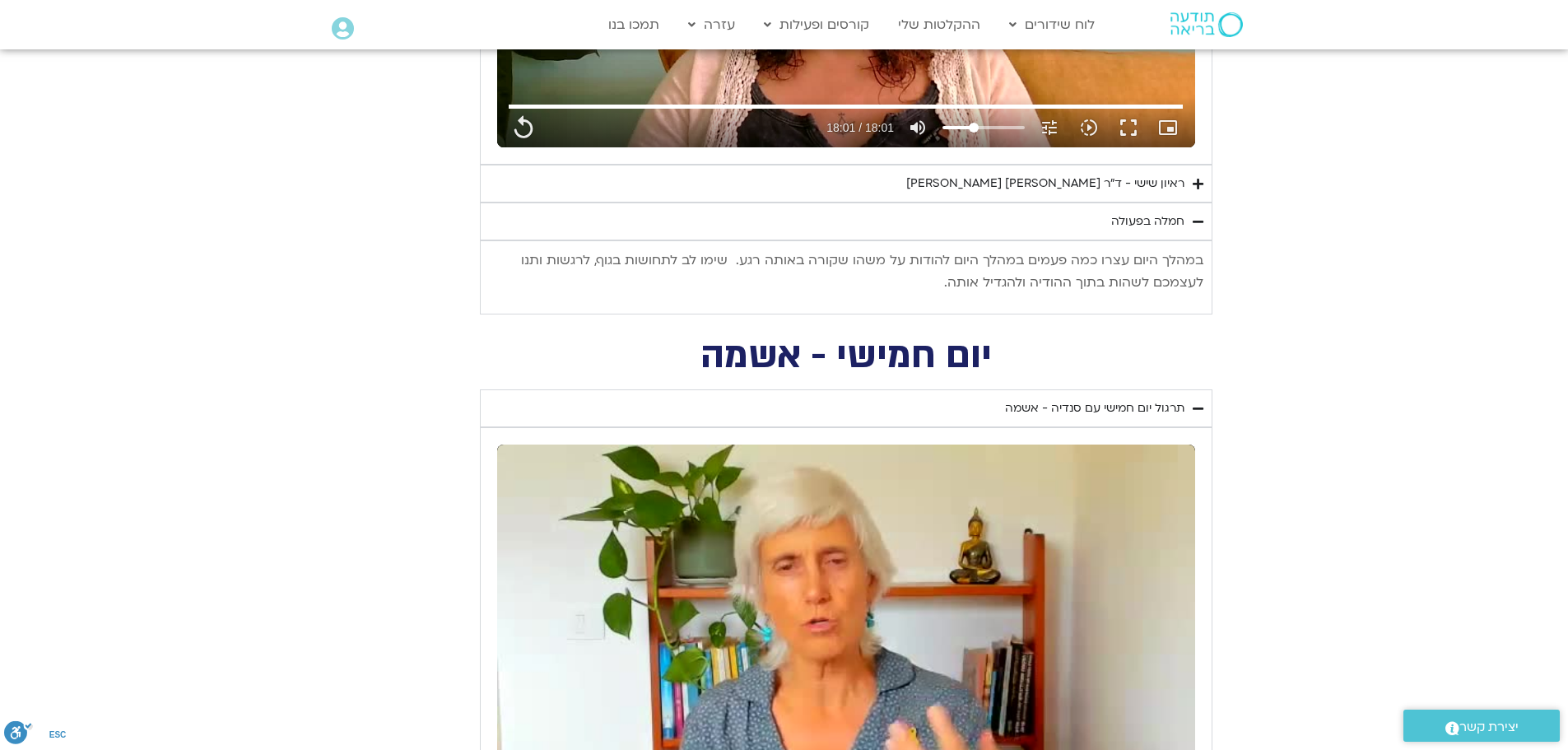
scroll to position [3048, 0]
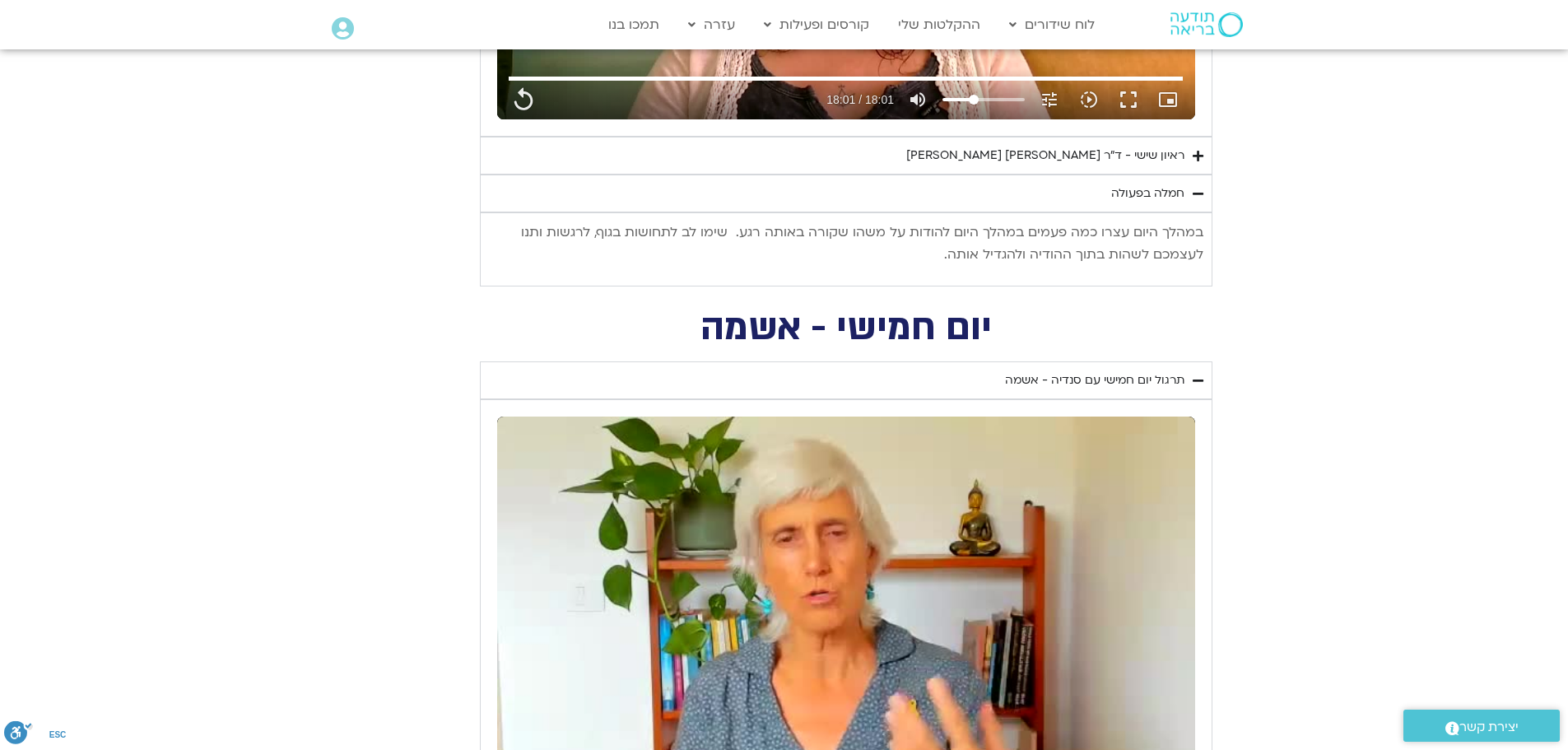
drag, startPoint x: 1200, startPoint y: 228, endPoint x: 773, endPoint y: 268, distance: 428.9
click at [773, 268] on div "במהלך היום עצרו כמה פעמים במהלך היום להודות על משהו שקורה באותה רגע. שימו לב לת…" at bounding box center [846, 249] width 714 height 56
copy p "במהלך היום עצרו כמה פעמים במהלך היום להודות על משהו שקורה באותה רגע. שימו לב לת…"
type input "1081.16"
